Goal: Check status: Check status

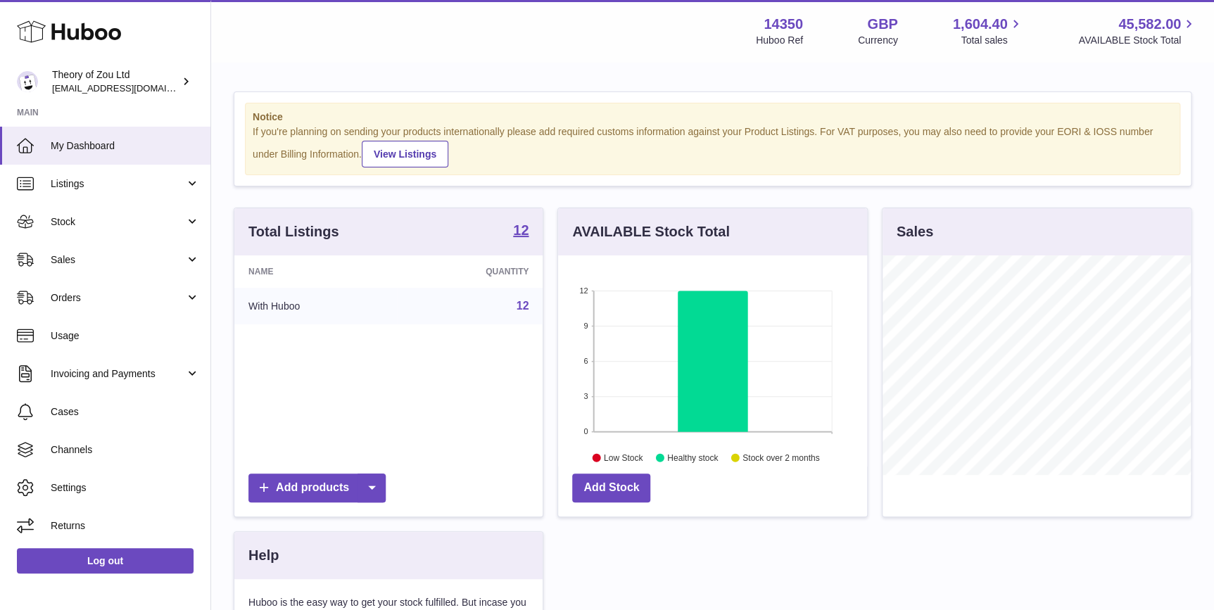
scroll to position [219, 308]
click at [113, 260] on span "Sales" at bounding box center [118, 259] width 134 height 13
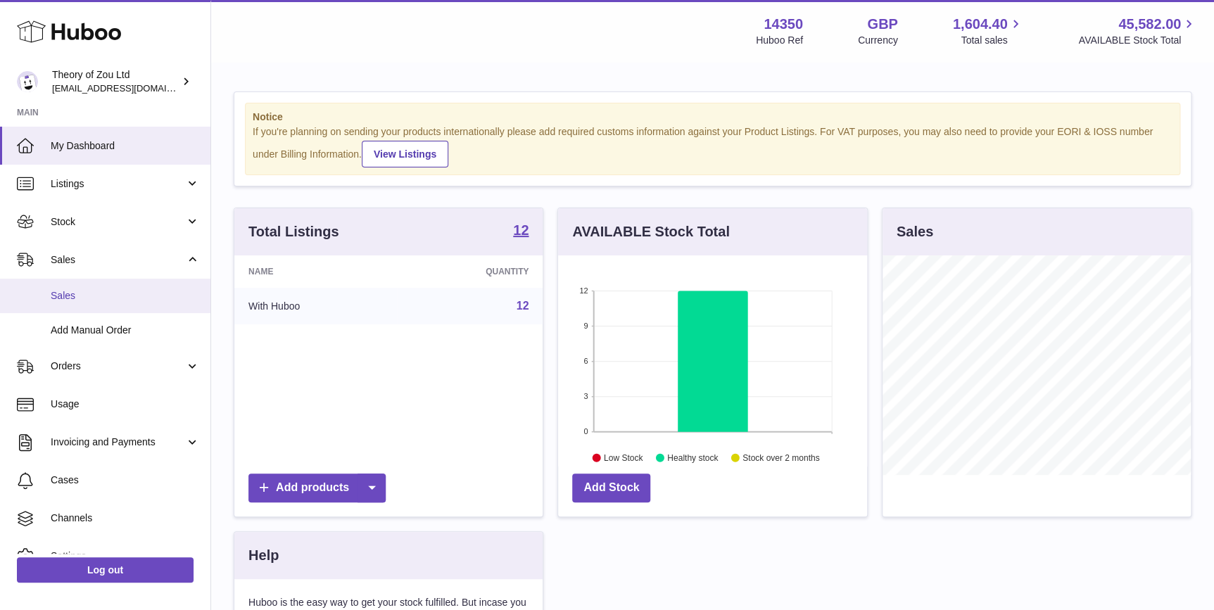
click at [117, 300] on span "Sales" at bounding box center [125, 295] width 149 height 13
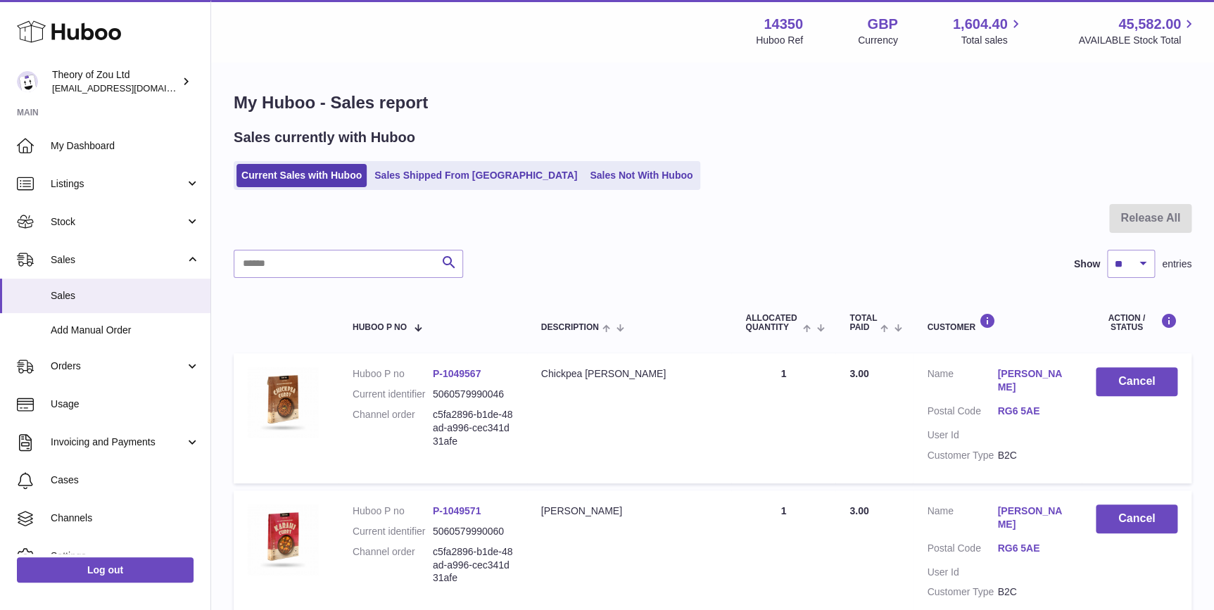
scroll to position [59, 0]
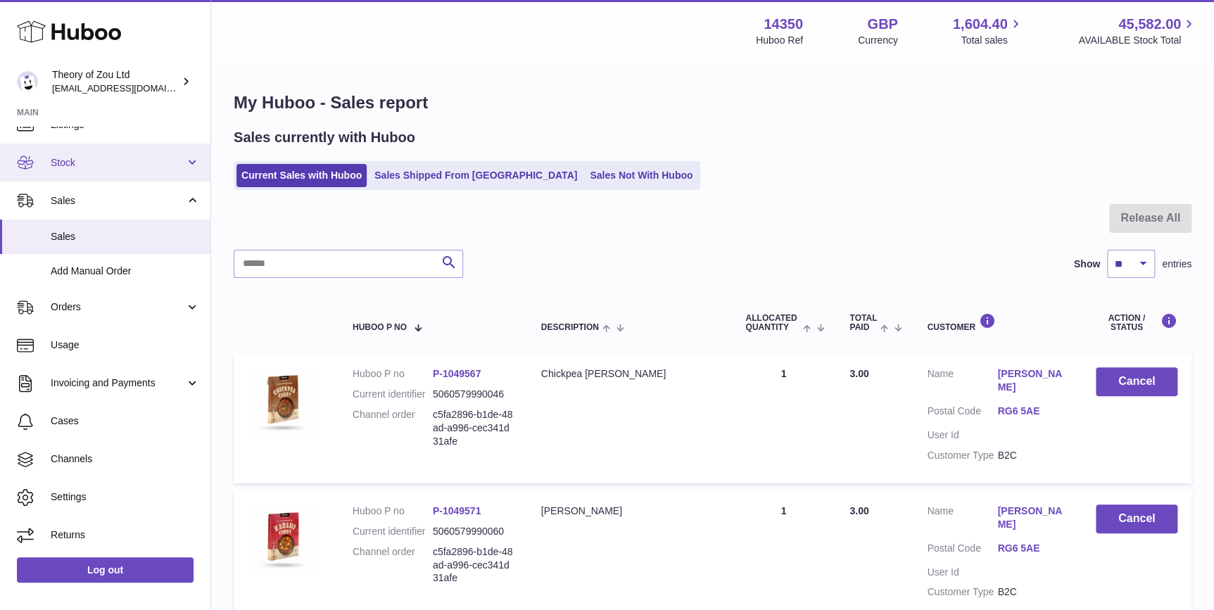
click at [127, 168] on span "Stock" at bounding box center [118, 162] width 134 height 13
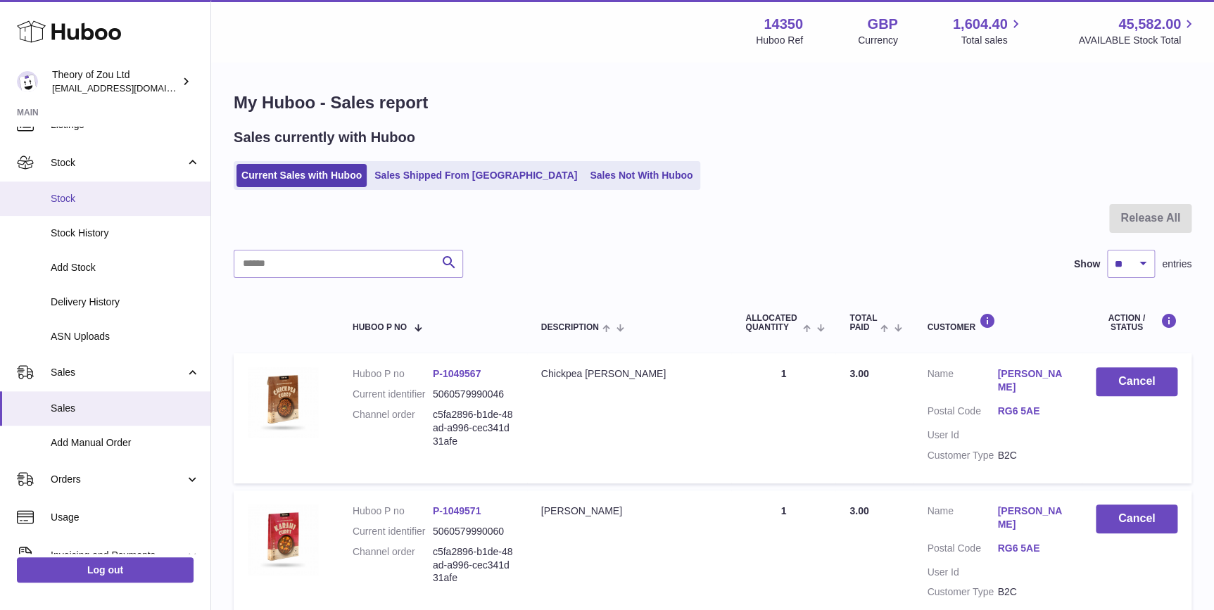
click at [127, 194] on span "Stock" at bounding box center [125, 198] width 149 height 13
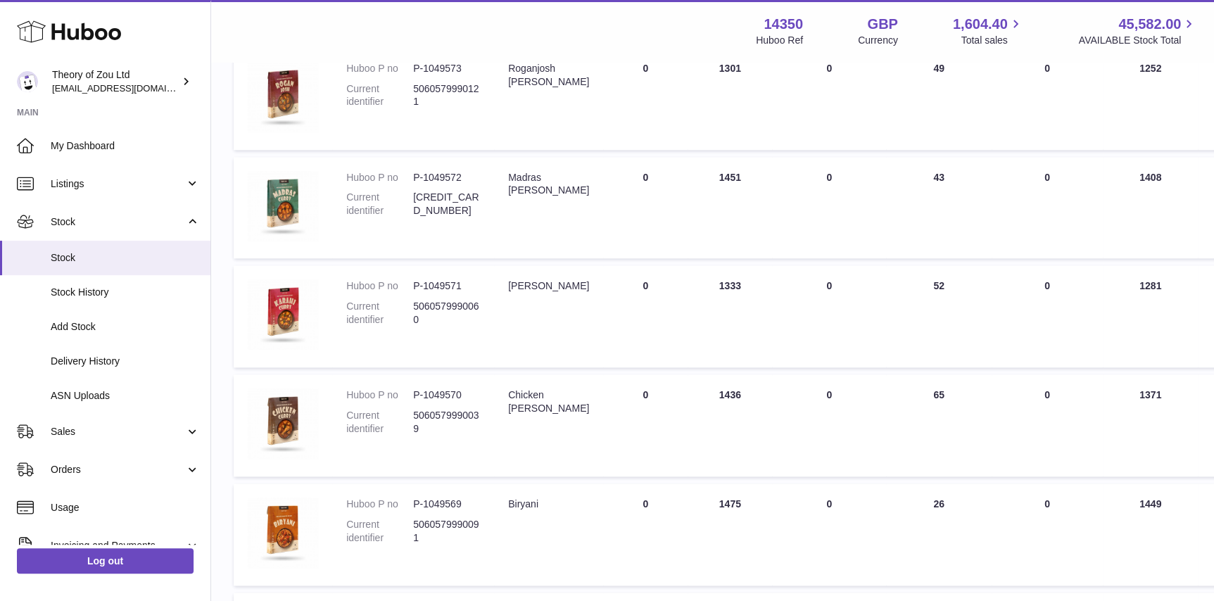
scroll to position [640, 0]
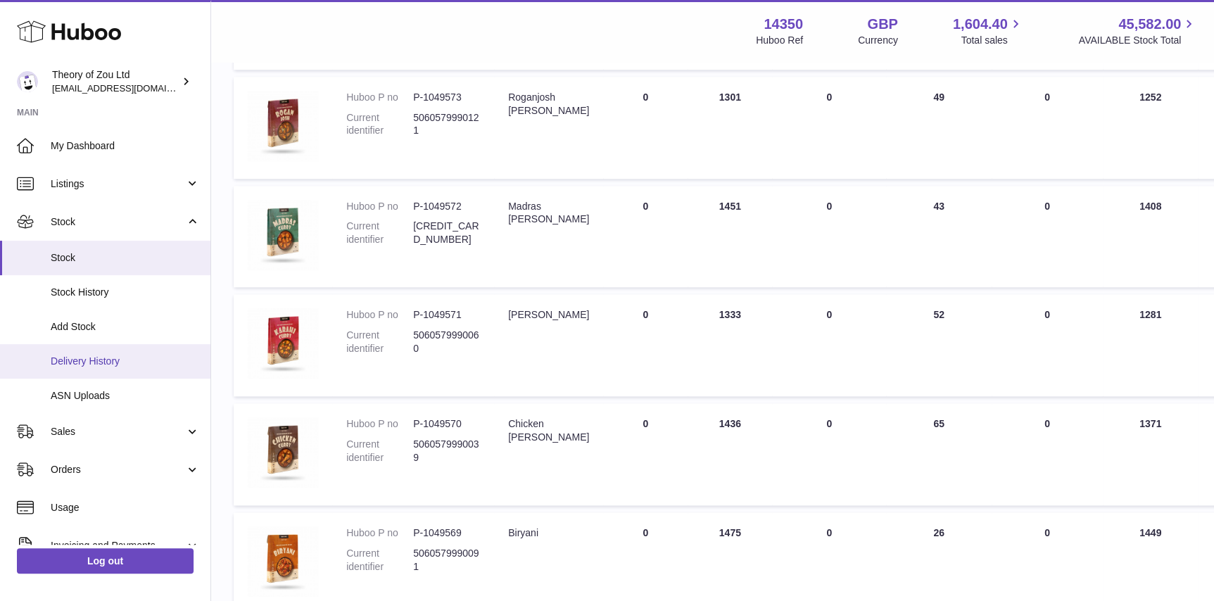
click at [84, 363] on span "Delivery History" at bounding box center [125, 361] width 149 height 13
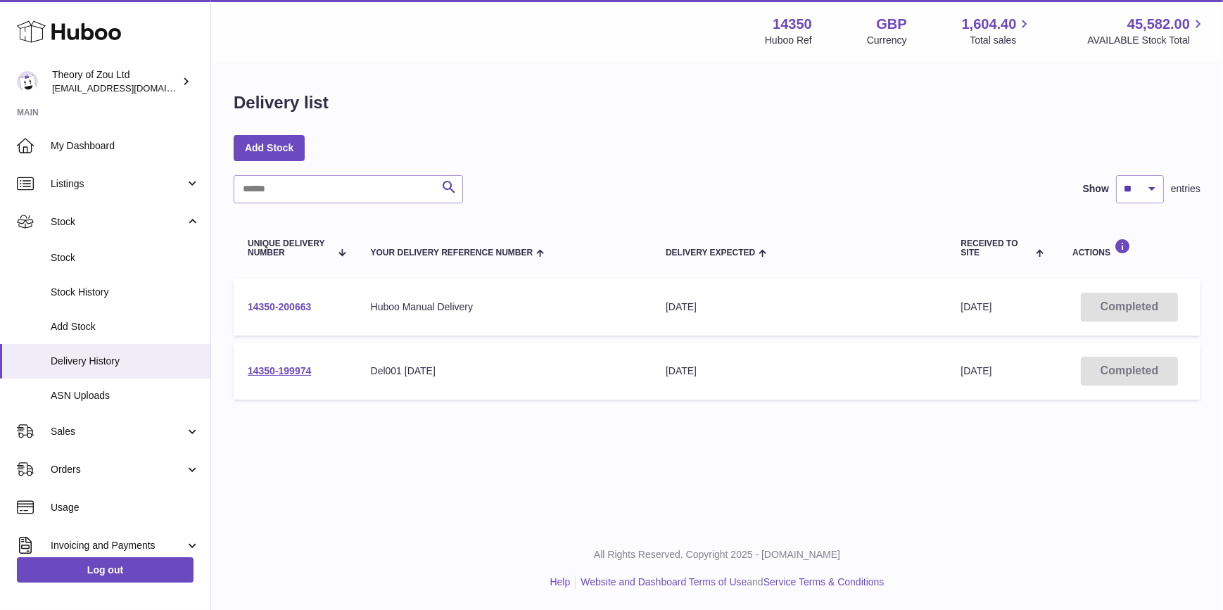
click at [302, 311] on link "14350-200663" at bounding box center [279, 306] width 63 height 11
